Goal: Information Seeking & Learning: Understand process/instructions

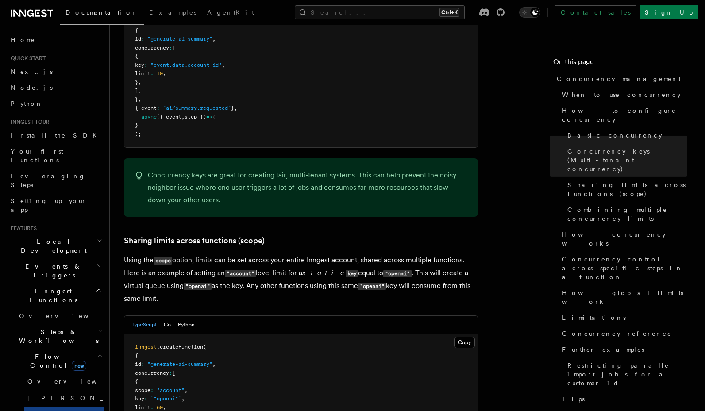
scroll to position [853, 0]
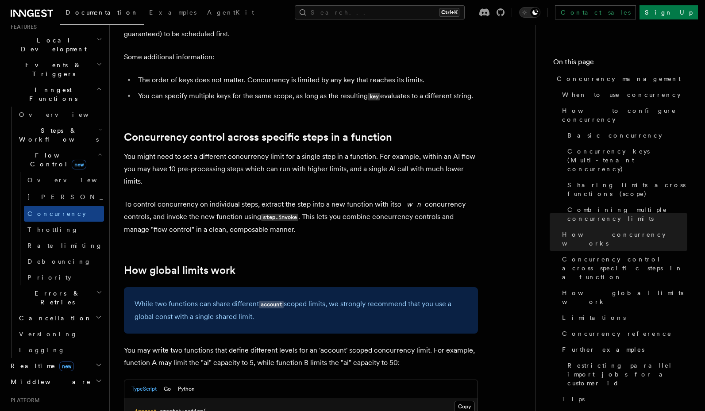
scroll to position [1790, 0]
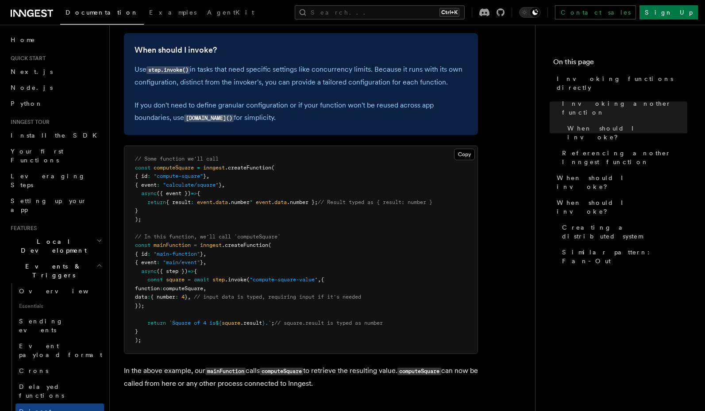
scroll to position [212, 0]
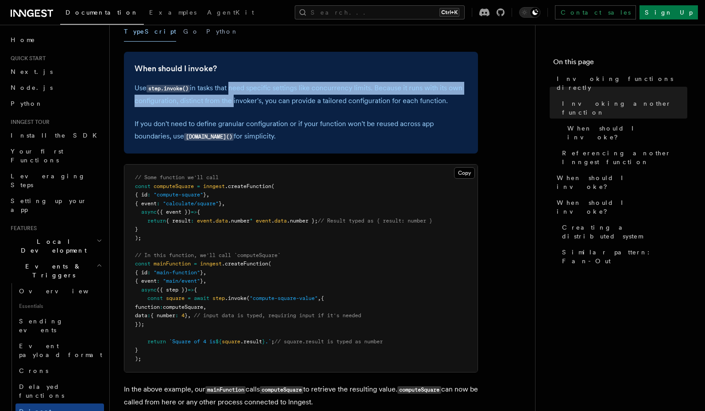
drag, startPoint x: 231, startPoint y: 84, endPoint x: 231, endPoint y: 100, distance: 15.5
click at [231, 100] on p "Use step.invoke() in tasks that need specific settings like concurrency limits.…" at bounding box center [301, 94] width 333 height 25
drag, startPoint x: 267, startPoint y: 85, endPoint x: 269, endPoint y: 103, distance: 17.4
click at [269, 103] on p "Use step.invoke() in tasks that need specific settings like concurrency limits.…" at bounding box center [301, 94] width 333 height 25
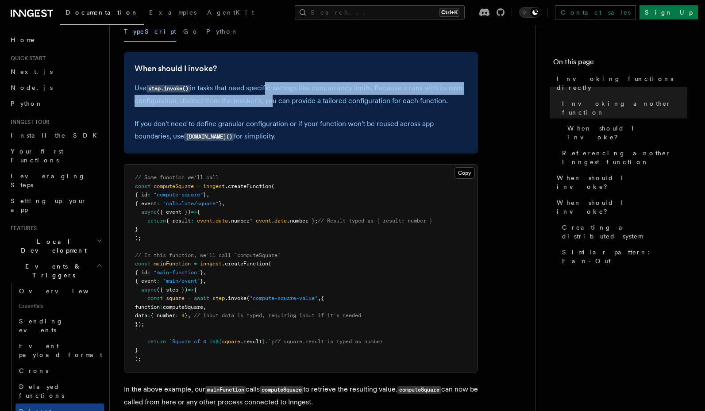
click at [269, 103] on p "Use step.invoke() in tasks that need specific settings like concurrency limits.…" at bounding box center [301, 94] width 333 height 25
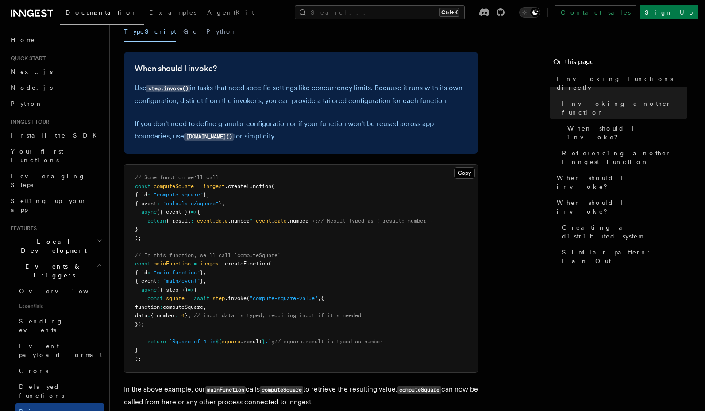
drag, startPoint x: 215, startPoint y: 122, endPoint x: 271, endPoint y: 139, distance: 58.3
click at [271, 139] on p "If you don't need to define granular configuration or if your function won't be…" at bounding box center [301, 130] width 333 height 25
drag, startPoint x: 281, startPoint y: 128, endPoint x: 284, endPoint y: 135, distance: 7.3
click at [284, 135] on p "If you don't need to define granular configuration or if your function won't be…" at bounding box center [301, 130] width 333 height 25
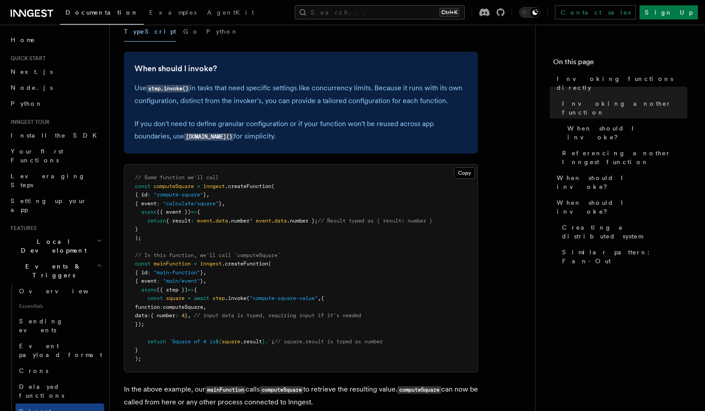
click at [284, 135] on p "If you don't need to define granular configuration or if your function won't be…" at bounding box center [301, 130] width 333 height 25
click at [208, 136] on code "step.run()" at bounding box center [209, 137] width 50 height 8
copy code "run"
click at [410, 18] on button "Search... Ctrl+K" at bounding box center [380, 12] width 170 height 14
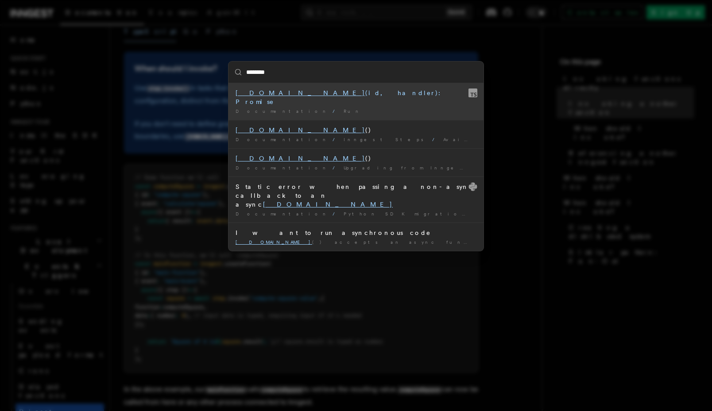
type input "*******"
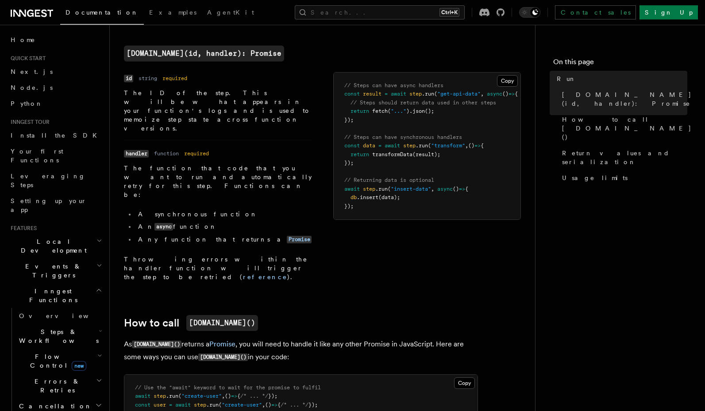
scroll to position [228, 0]
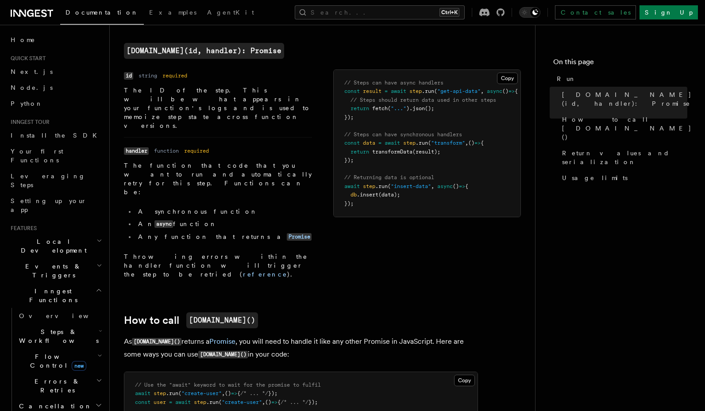
drag, startPoint x: 255, startPoint y: 286, endPoint x: 266, endPoint y: 298, distance: 16.3
click at [266, 336] on p "As step.run() returns a Promise , you will need to handle it like any other Pro…" at bounding box center [301, 349] width 354 height 26
click at [267, 336] on p "As step.run() returns a Promise , you will need to handle it like any other Pro…" at bounding box center [301, 349] width 354 height 26
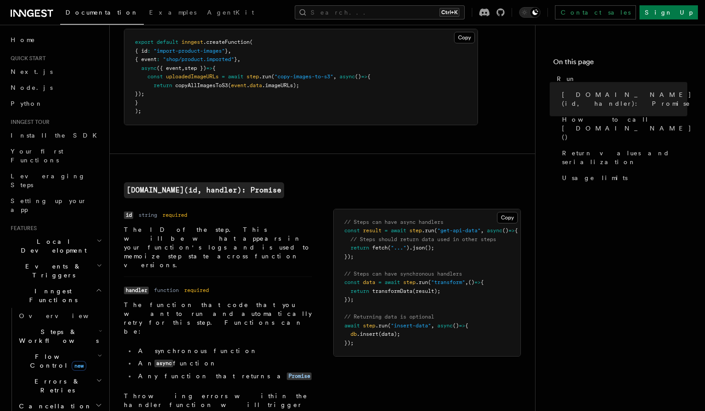
scroll to position [0, 0]
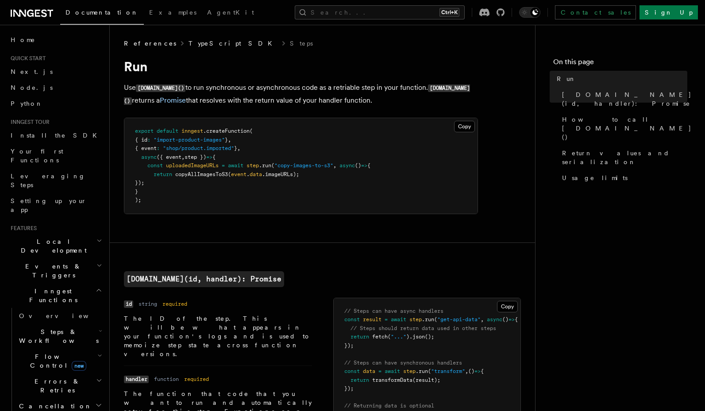
click at [195, 43] on link "TypeScript SDK" at bounding box center [233, 43] width 89 height 9
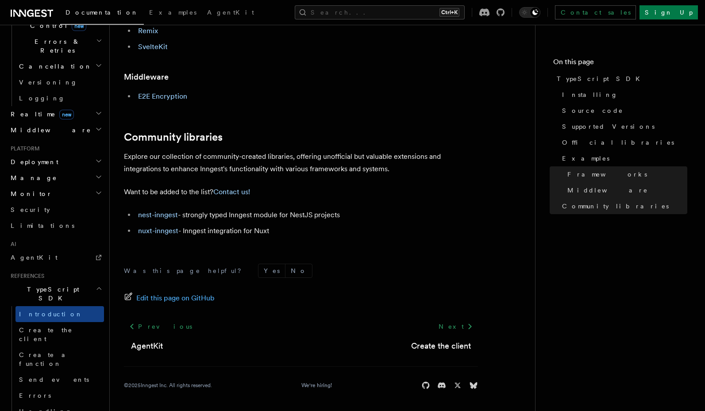
scroll to position [478, 0]
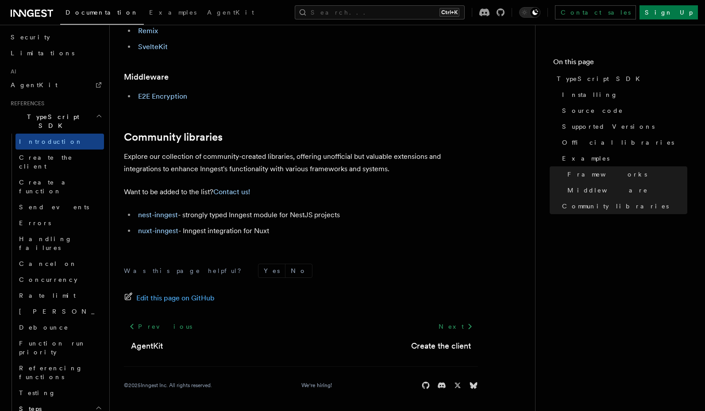
scroll to position [531, 0]
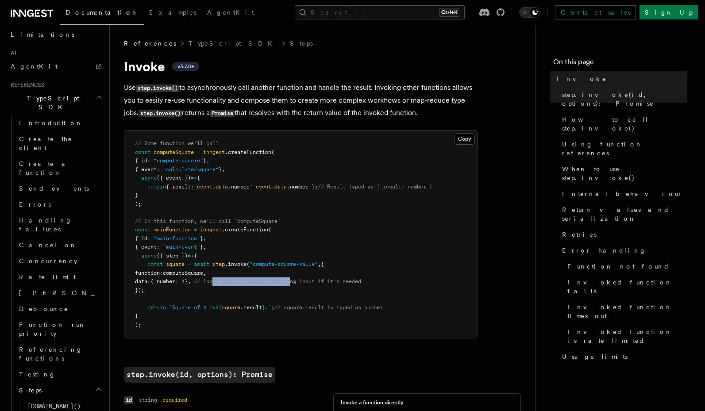
drag, startPoint x: 252, startPoint y: 284, endPoint x: 321, endPoint y: 283, distance: 68.6
click at [321, 283] on span "// input data is typed, requiring input if it's needed" at bounding box center [277, 281] width 167 height 6
drag, startPoint x: 165, startPoint y: 185, endPoint x: 224, endPoint y: 186, distance: 58.4
click at [224, 186] on span "return { result : event . data .number * event . data .number }; // Result type…" at bounding box center [283, 187] width 297 height 6
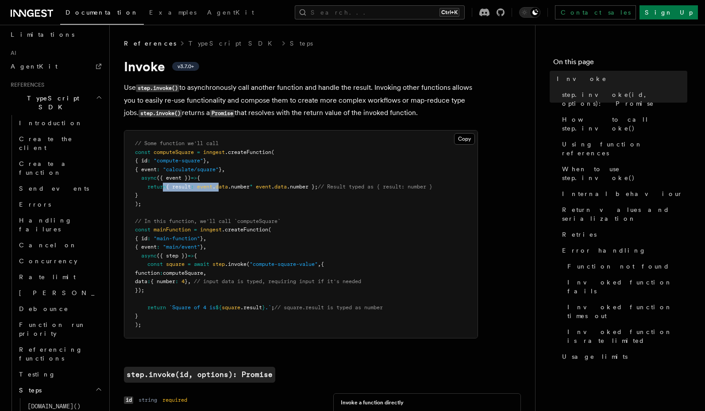
click at [224, 186] on span "data" at bounding box center [222, 187] width 12 height 6
